Goal: Information Seeking & Learning: Learn about a topic

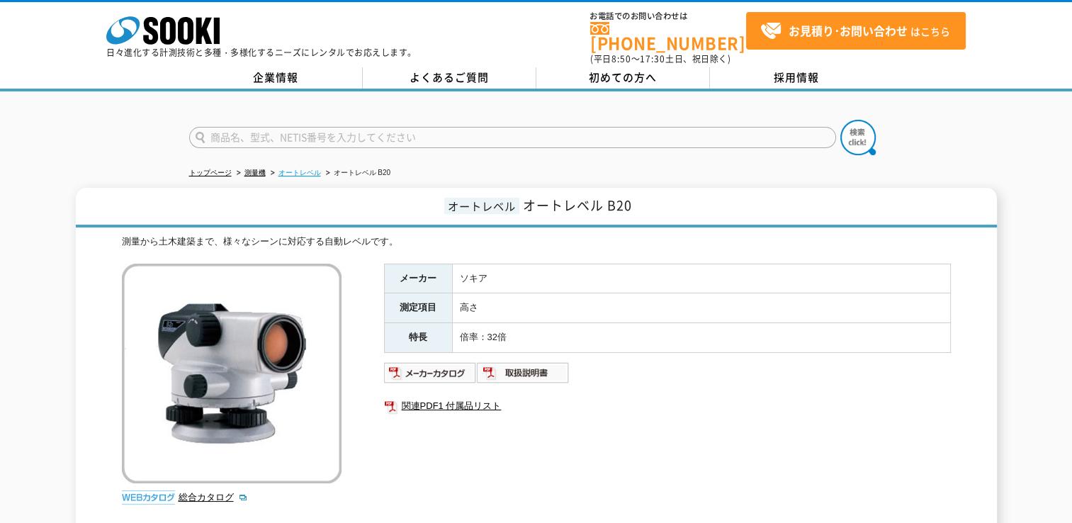
click at [315, 169] on link "オートレベル" at bounding box center [299, 173] width 43 height 8
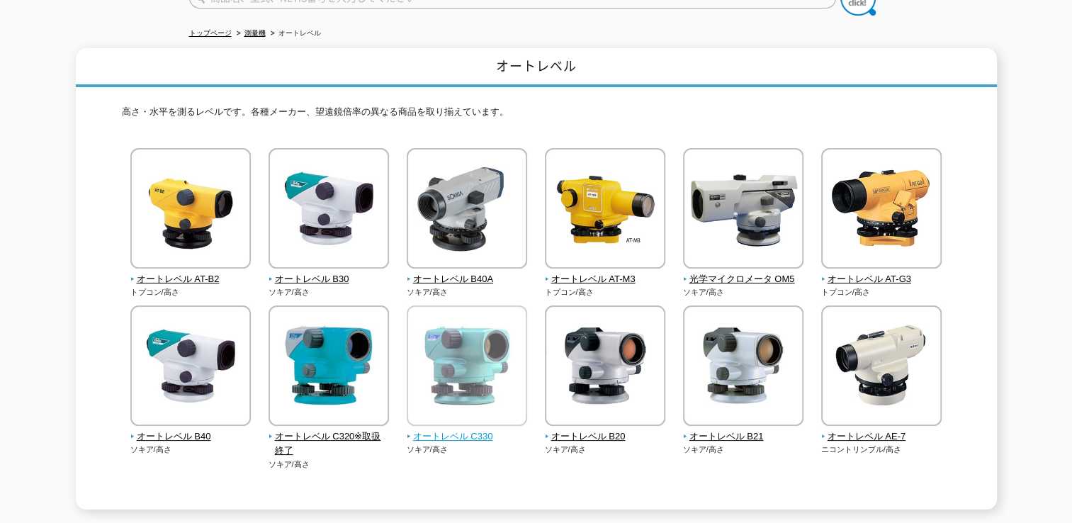
scroll to position [142, 0]
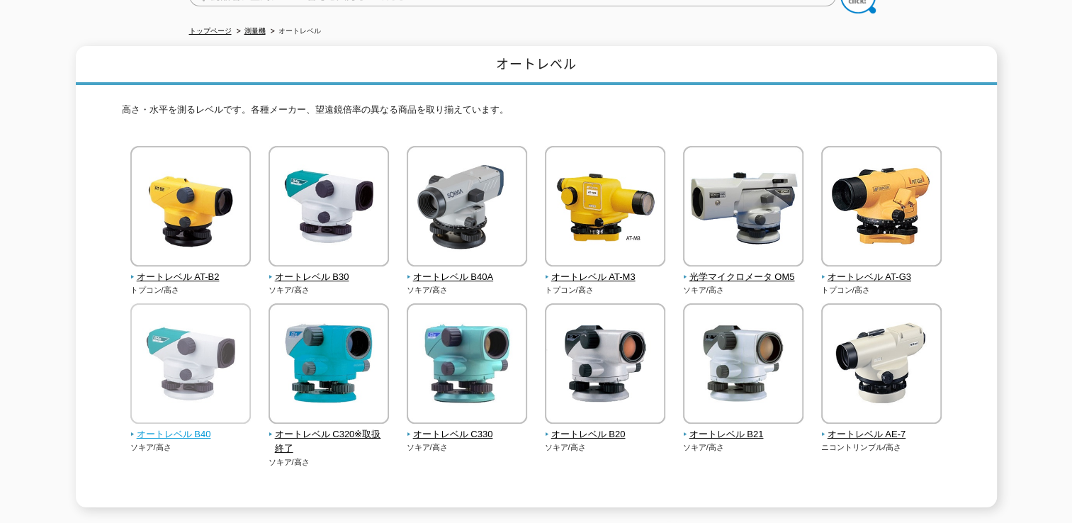
click at [207, 368] on img at bounding box center [190, 365] width 120 height 124
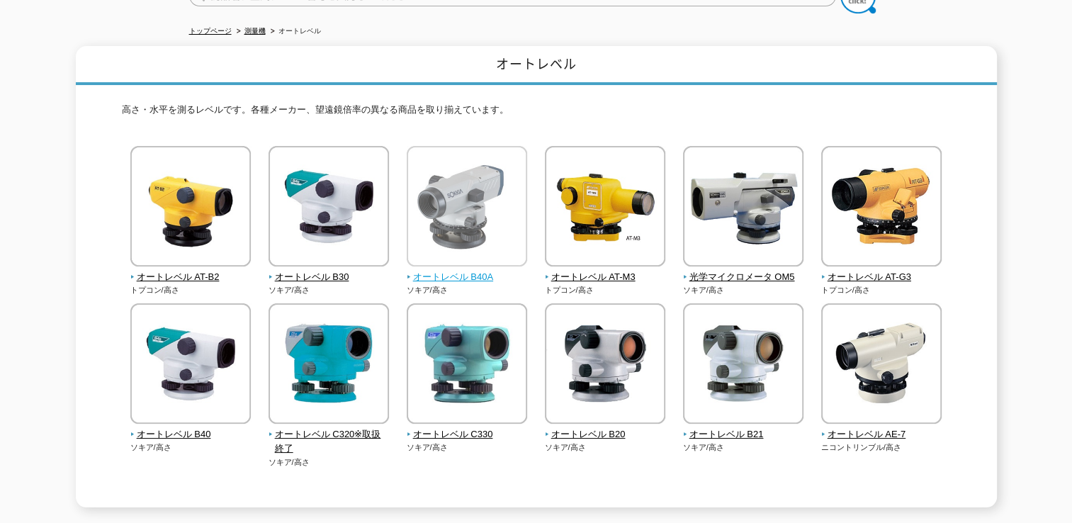
click at [485, 222] on img at bounding box center [467, 208] width 120 height 124
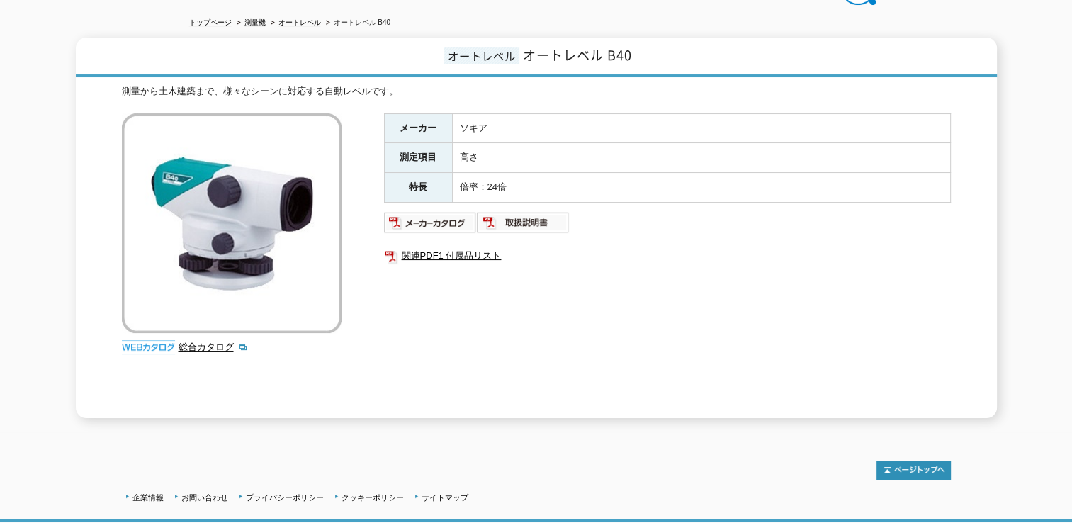
scroll to position [71, 0]
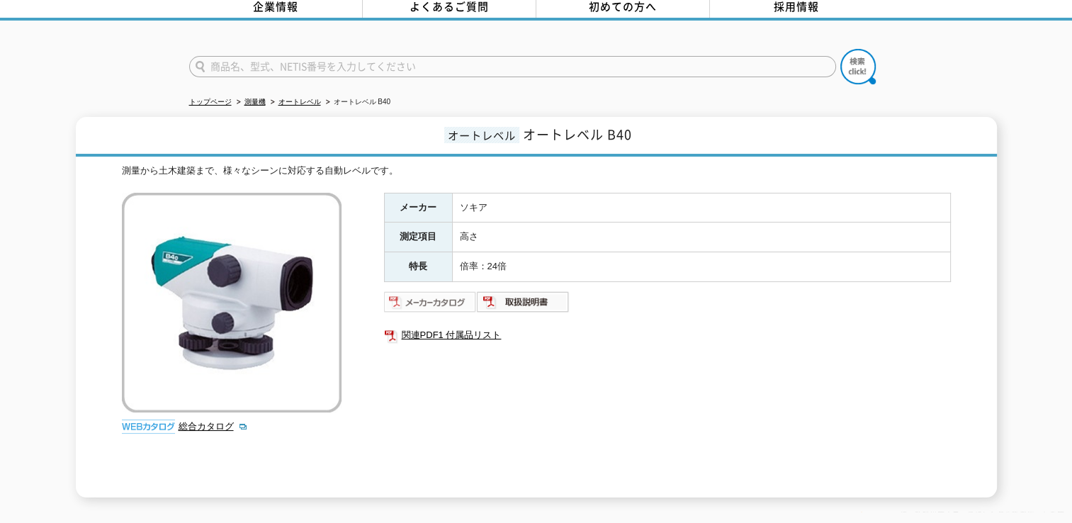
click at [434, 291] on img at bounding box center [430, 302] width 93 height 23
